Goal: Task Accomplishment & Management: Manage account settings

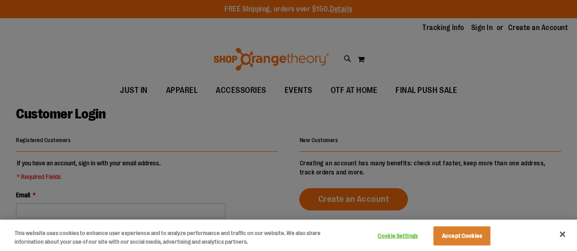
click at [482, 28] on div at bounding box center [288, 125] width 577 height 251
click at [460, 233] on button "Accept Cookies" at bounding box center [461, 236] width 57 height 19
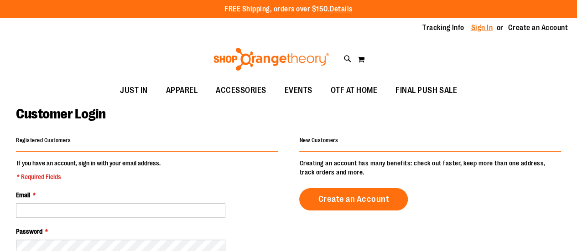
click at [480, 26] on link "Sign In" at bounding box center [482, 28] width 22 height 10
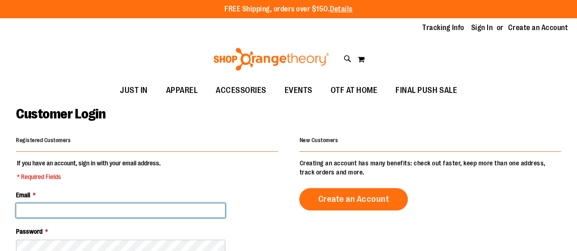
click at [34, 207] on input "Email *" at bounding box center [120, 210] width 209 height 15
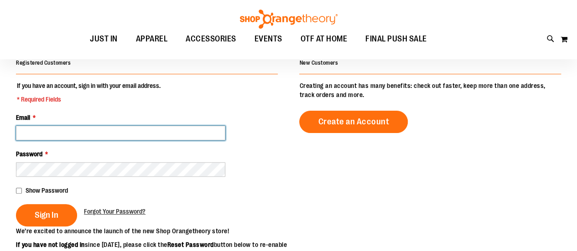
scroll to position [72, 0]
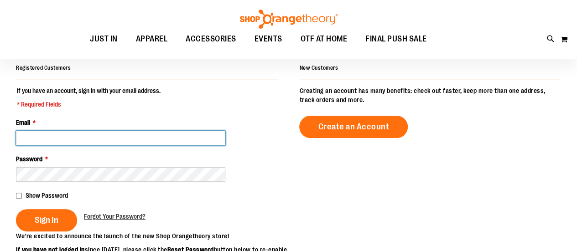
click at [104, 136] on input "Email *" at bounding box center [120, 138] width 209 height 15
type input "**********"
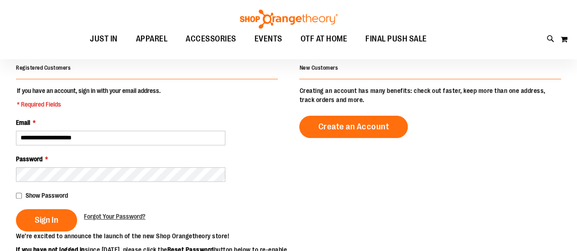
click at [182, 199] on div "Show Password" at bounding box center [147, 195] width 262 height 9
click at [38, 215] on span "Sign In" at bounding box center [47, 220] width 24 height 10
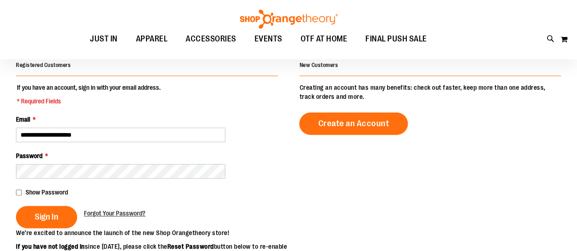
scroll to position [99, 0]
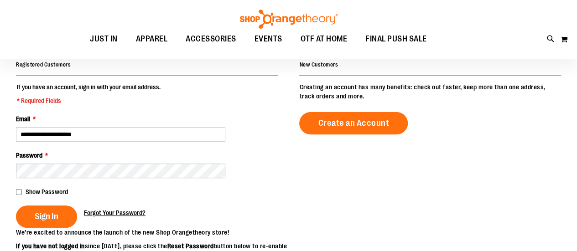
click at [118, 212] on span "Forgot Your Password?" at bounding box center [115, 212] width 62 height 7
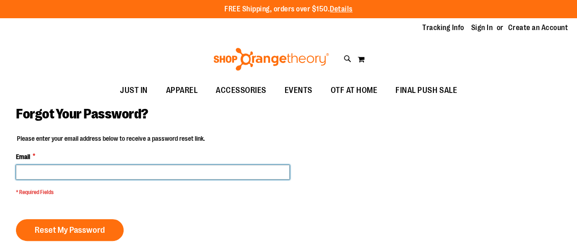
click at [75, 169] on input "Email *" at bounding box center [153, 172] width 274 height 15
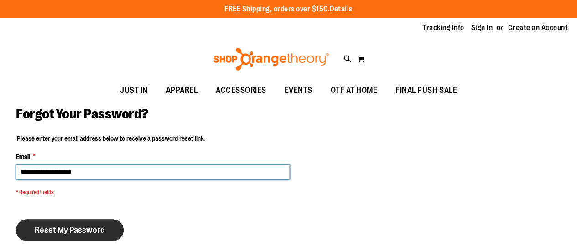
type input "**********"
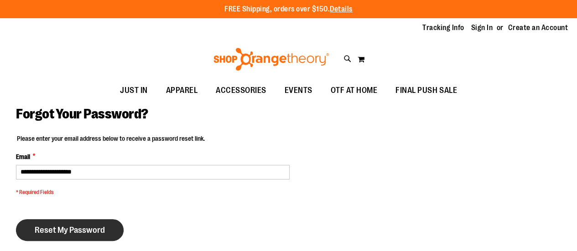
click at [57, 225] on span "Reset My Password" at bounding box center [70, 230] width 70 height 10
